Goal: Check status: Check status

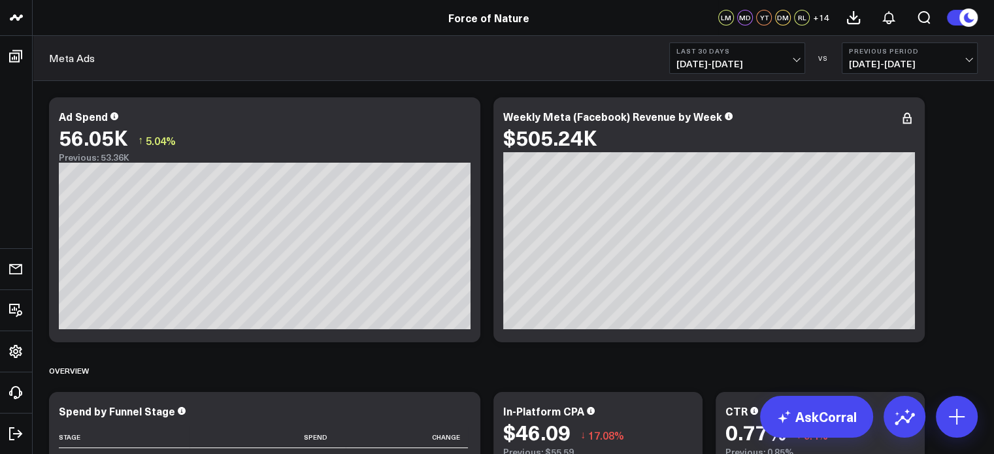
click at [486, 57] on button "Previous Period [DATE] - [DATE]" at bounding box center [910, 57] width 136 height 31
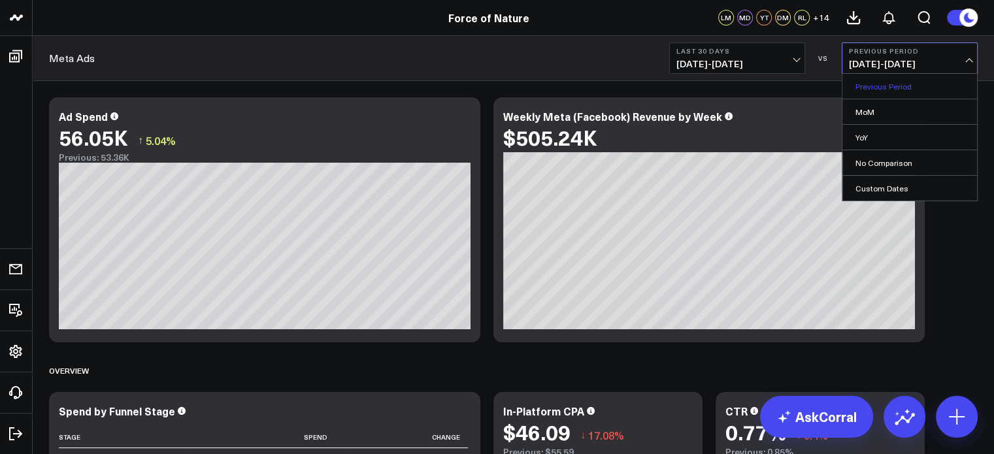
click at [486, 83] on link "Previous Period" at bounding box center [910, 86] width 135 height 25
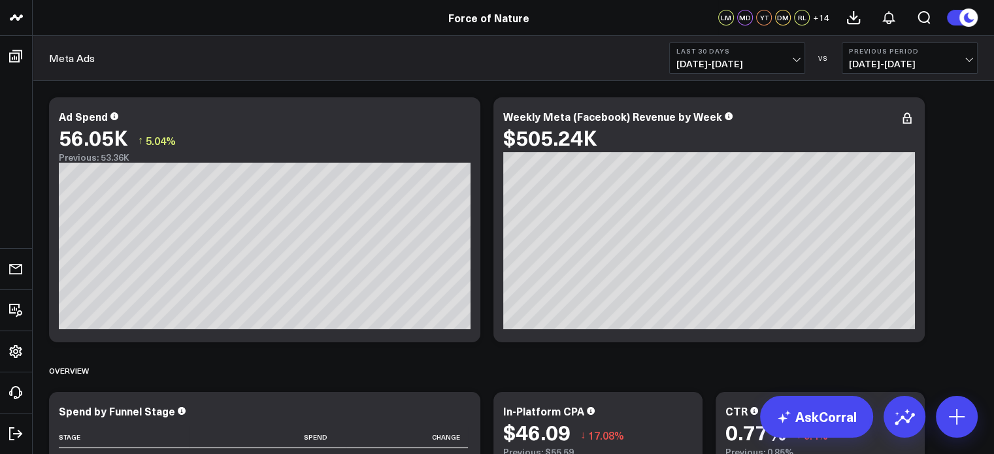
click at [486, 68] on span "[DATE] - [DATE]" at bounding box center [910, 64] width 122 height 10
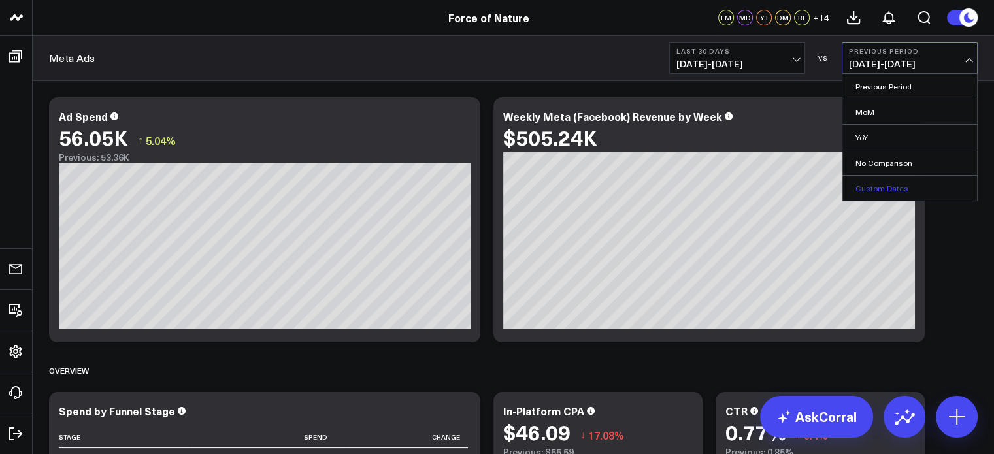
click at [486, 186] on link "Custom Dates" at bounding box center [910, 188] width 135 height 25
select select "9"
select select "2025"
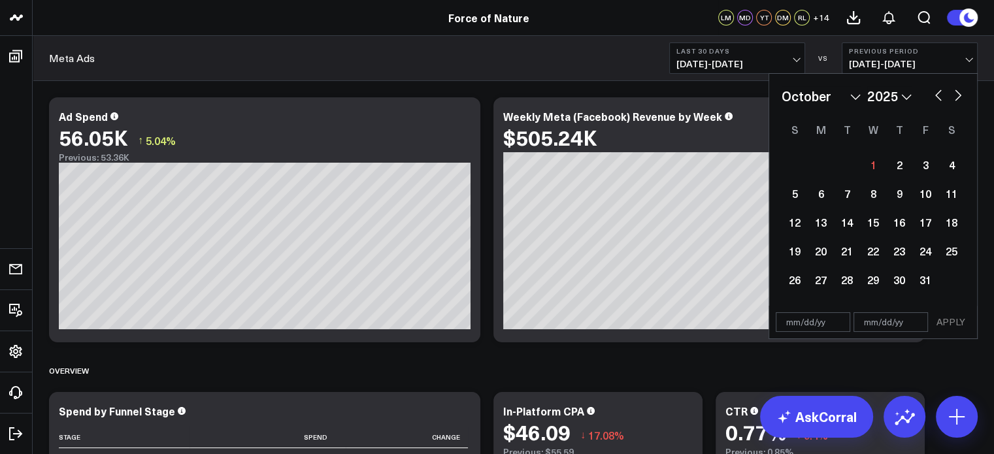
click at [486, 96] on button "button" at bounding box center [938, 94] width 13 height 16
select select "8"
select select "2025"
click at [486, 96] on button "button" at bounding box center [938, 94] width 13 height 16
select select "7"
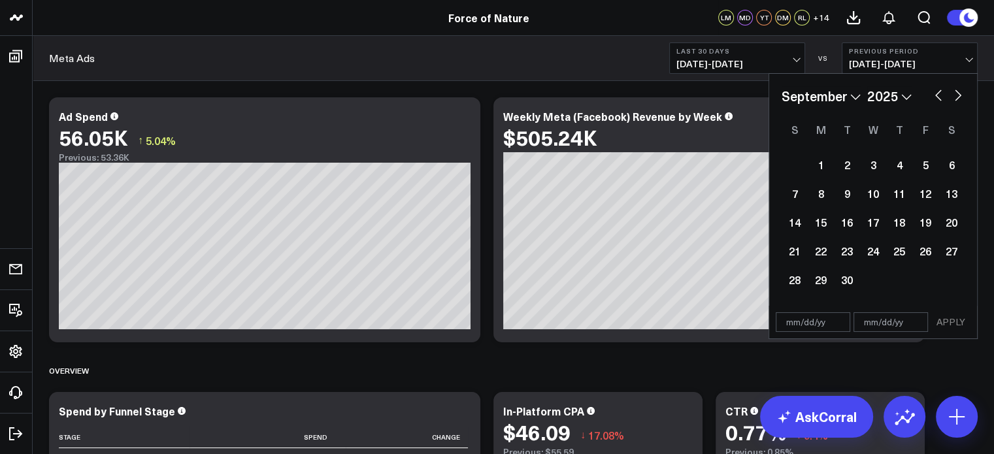
select select "2025"
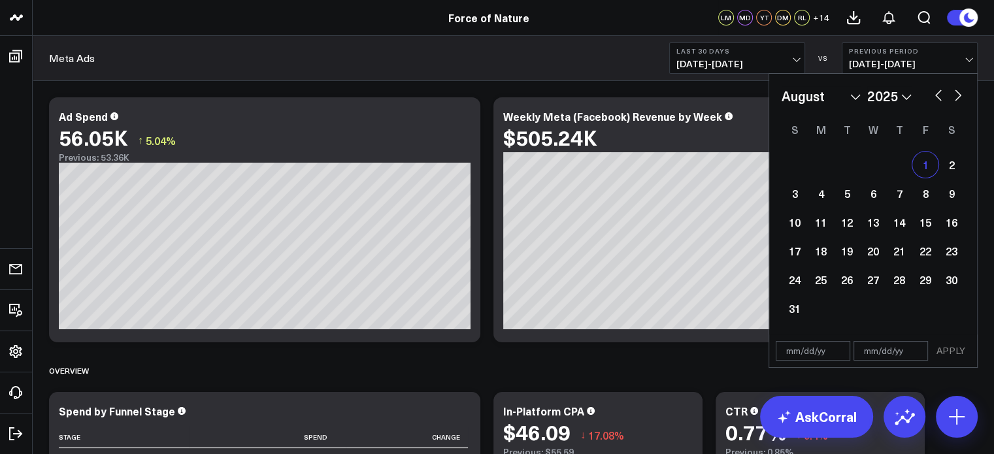
click at [486, 166] on div "1" at bounding box center [926, 165] width 26 height 26
type input "[DATE]"
select select "7"
select select "2025"
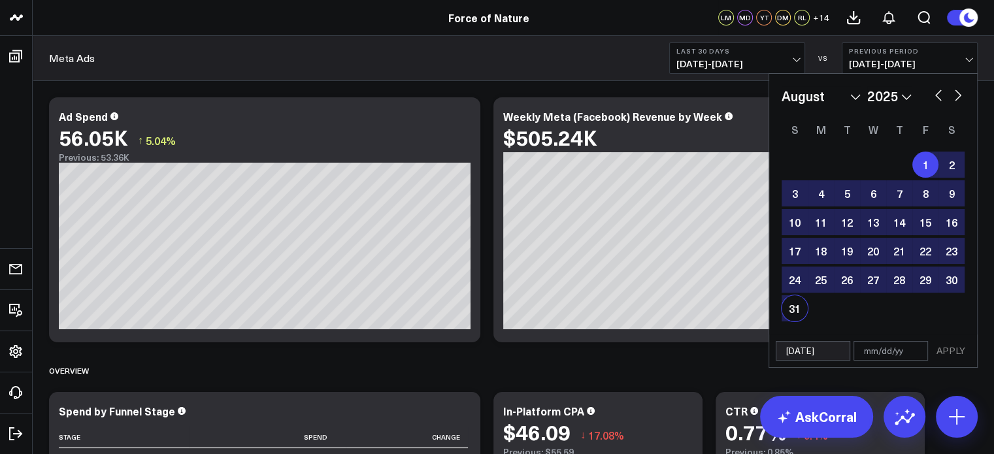
click at [486, 190] on div "31" at bounding box center [795, 309] width 26 height 26
type input "[DATE]"
select select "7"
select select "2025"
click at [486, 91] on button "button" at bounding box center [938, 94] width 13 height 16
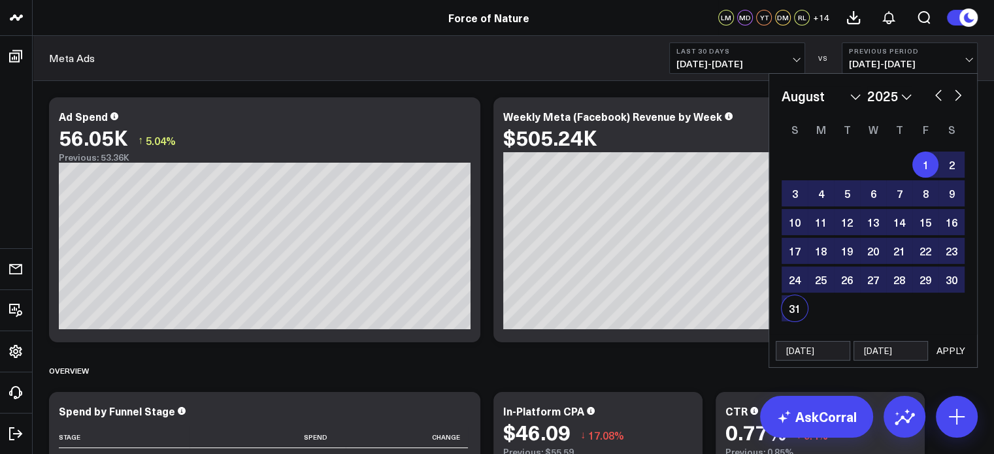
select select "6"
select select "2025"
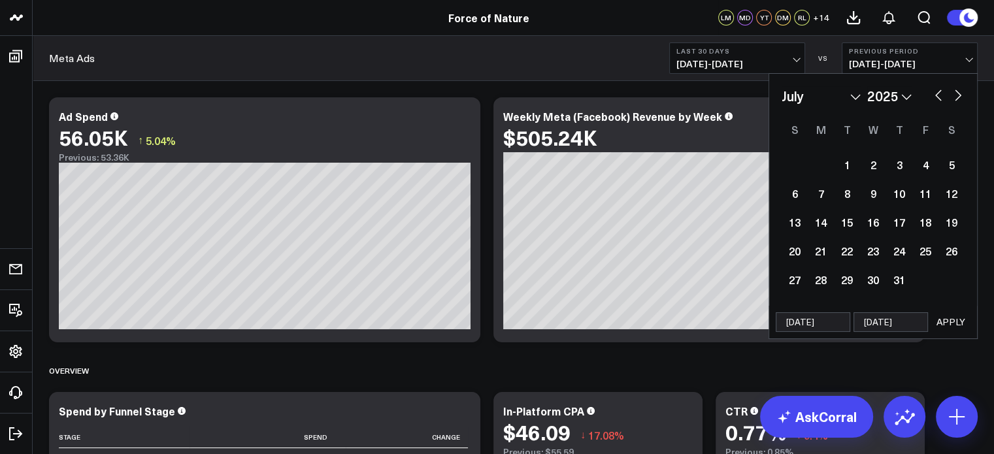
click at [486, 96] on button "button" at bounding box center [958, 94] width 13 height 16
select select "7"
select select "2025"
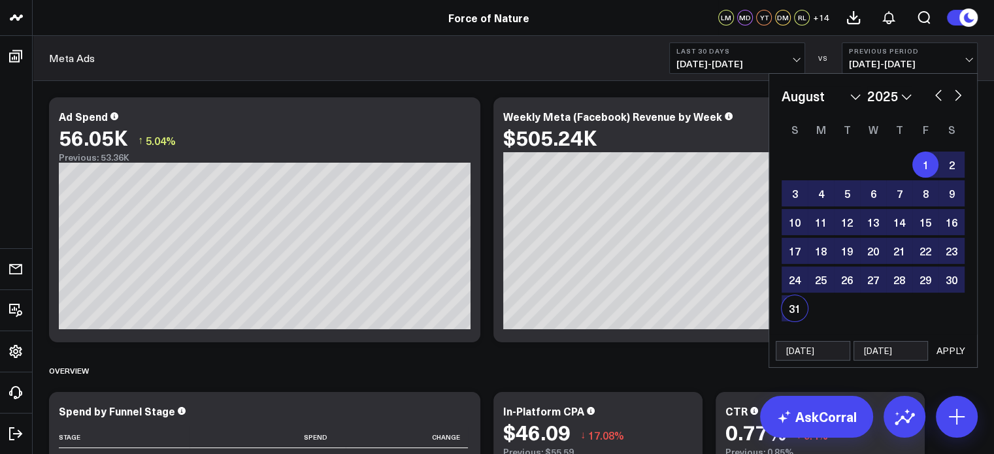
click at [486, 190] on button "APPLY" at bounding box center [951, 351] width 39 height 20
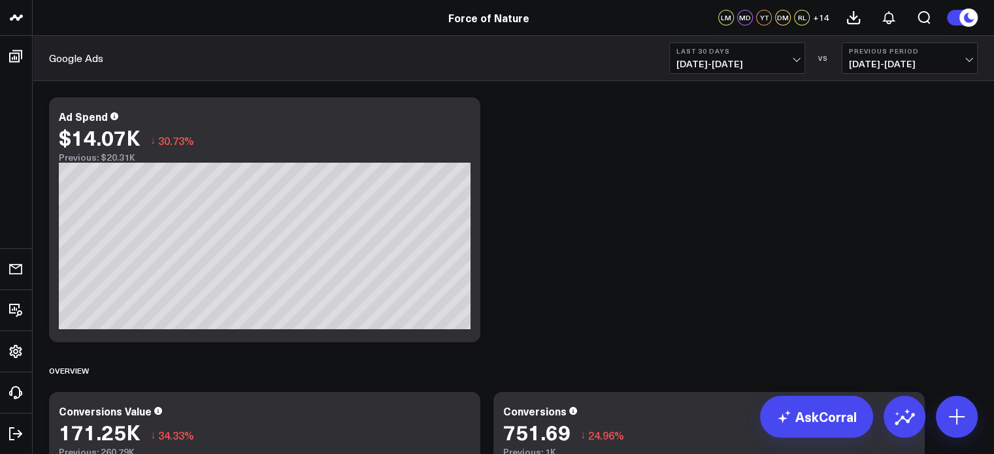
click at [920, 59] on span "[DATE] - [DATE]" at bounding box center [910, 64] width 122 height 10
click at [879, 187] on link "Custom Dates" at bounding box center [910, 188] width 135 height 25
select select "9"
select select "2025"
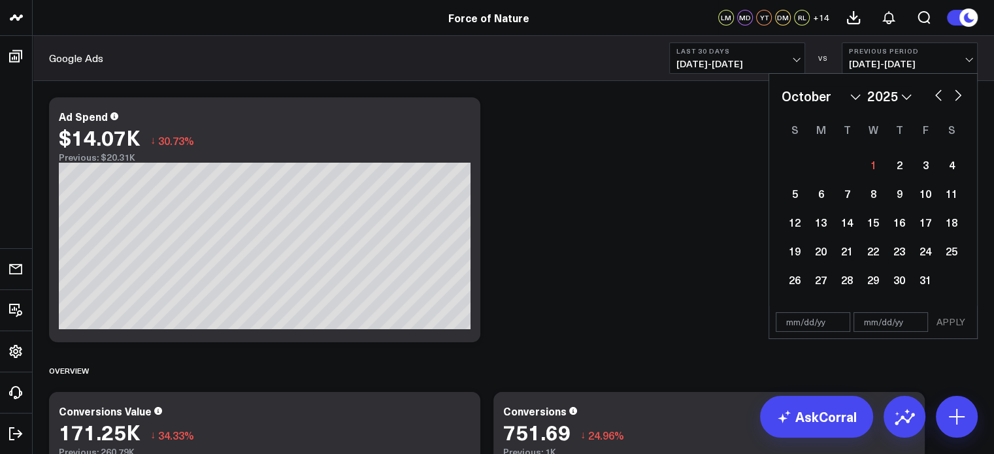
click at [936, 96] on button "button" at bounding box center [938, 94] width 13 height 16
select select "8"
select select "2025"
click at [938, 97] on button "button" at bounding box center [938, 94] width 13 height 16
select select "7"
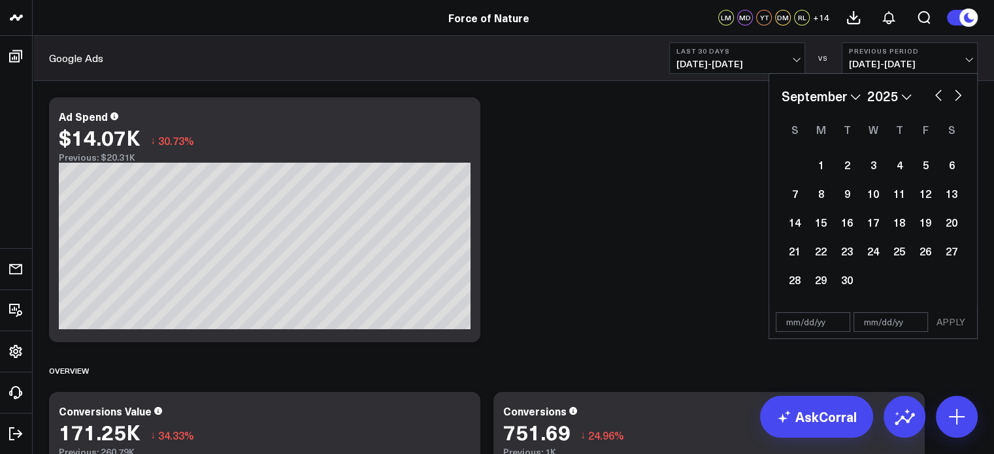
select select "2025"
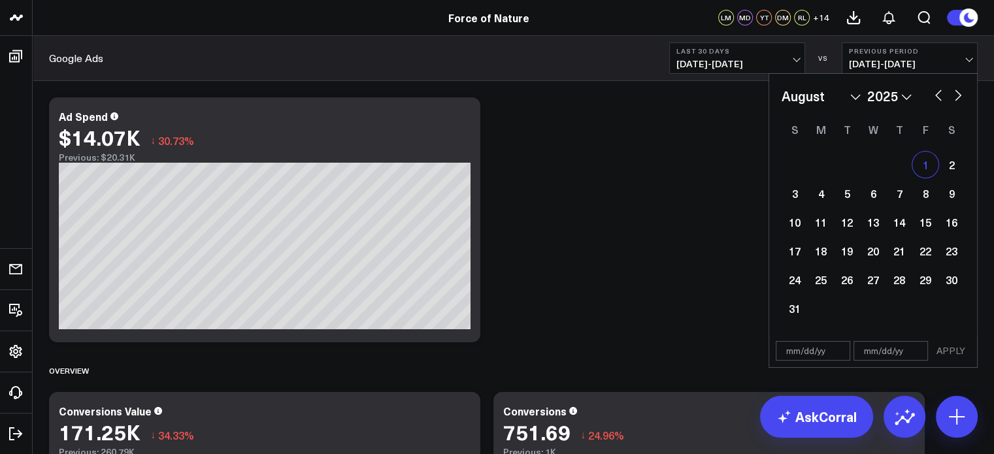
click at [929, 161] on div "1" at bounding box center [926, 165] width 26 height 26
type input "[DATE]"
select select "7"
select select "2025"
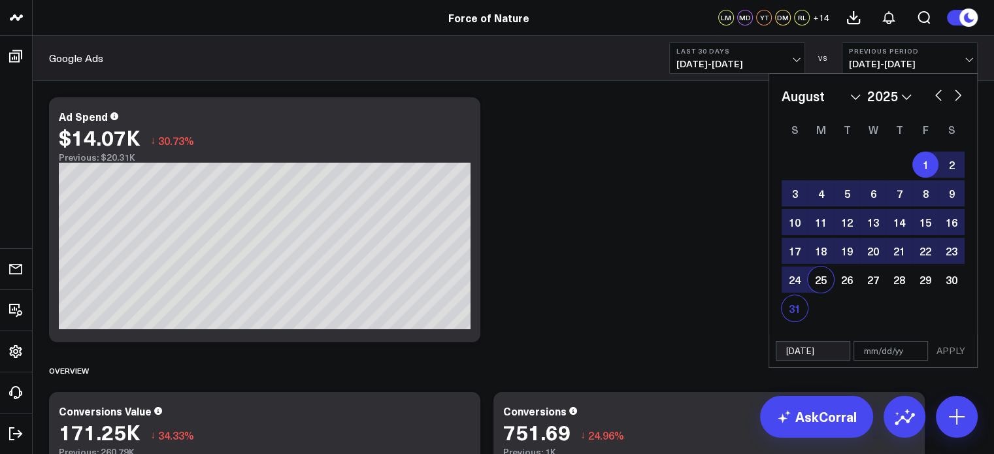
click at [798, 305] on div "31" at bounding box center [795, 309] width 26 height 26
type input "[DATE]"
select select "7"
select select "2025"
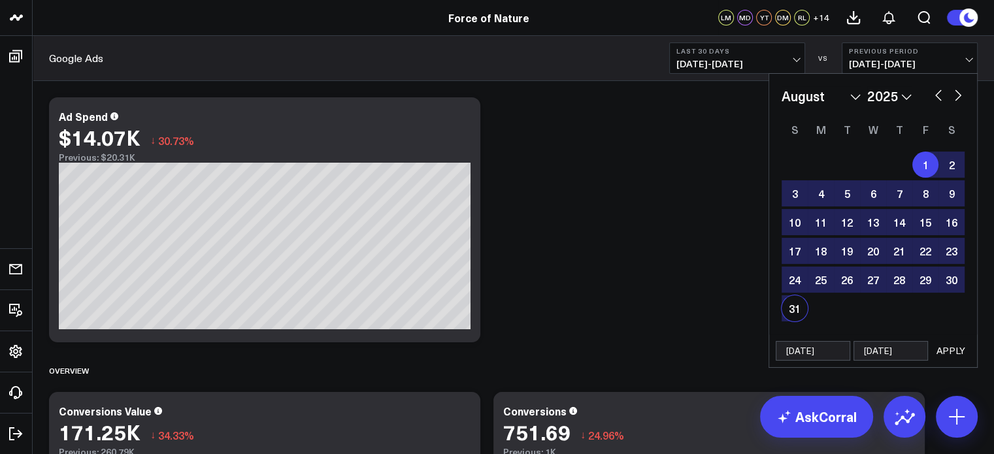
click at [949, 352] on button "APPLY" at bounding box center [951, 351] width 39 height 20
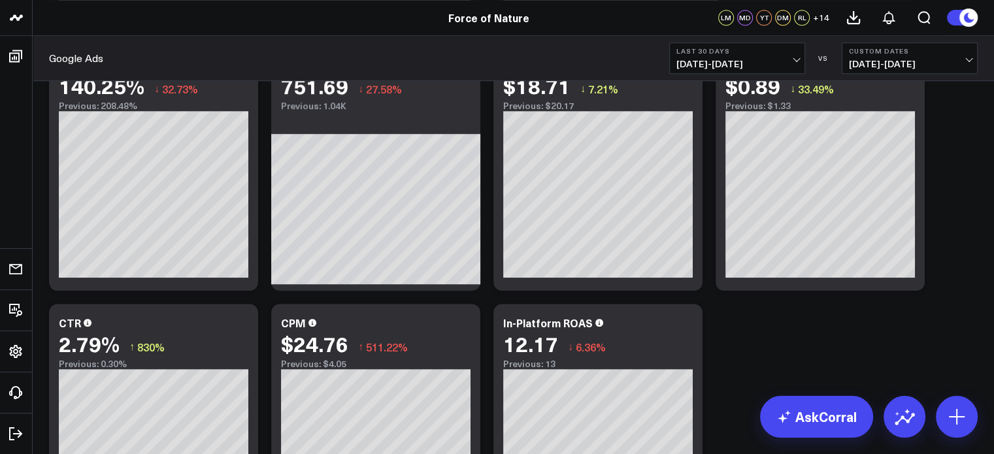
scroll to position [719, 0]
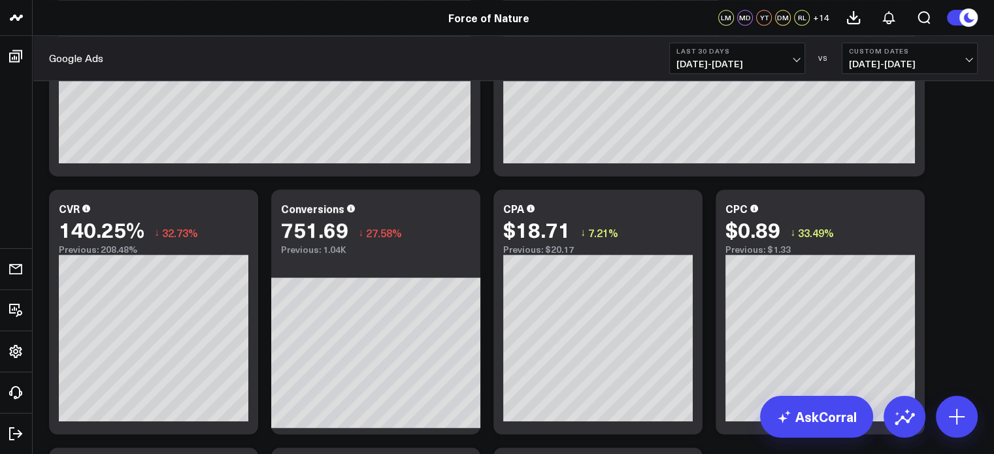
drag, startPoint x: 987, startPoint y: 0, endPoint x: 337, endPoint y: 23, distance: 650.9
click at [316, 24] on div "Force of Nature" at bounding box center [489, 17] width 978 height 14
click at [481, 20] on link "Force of Nature" at bounding box center [488, 17] width 81 height 14
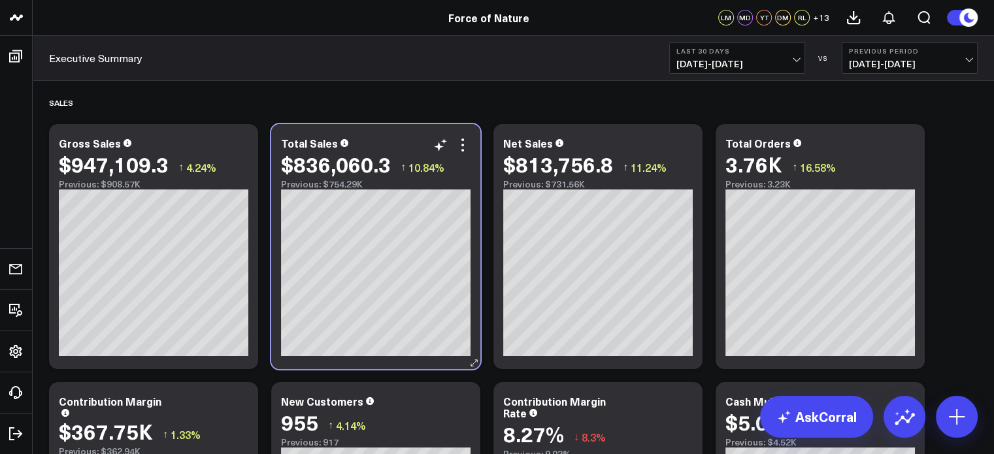
click at [340, 152] on div "$836,060.3" at bounding box center [336, 164] width 110 height 24
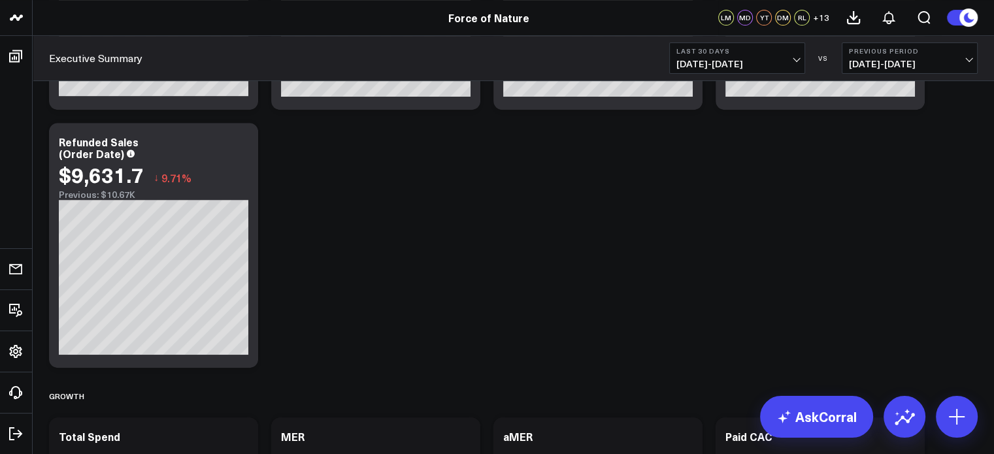
scroll to position [785, 0]
